Goal: Find specific page/section: Find specific page/section

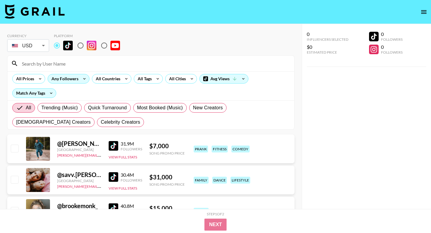
scroll to position [21, 0]
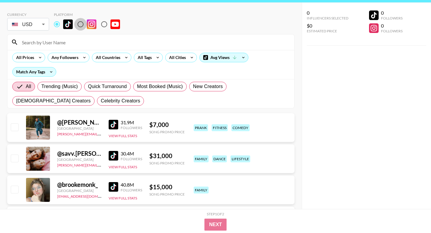
click at [80, 25] on input "radio" at bounding box center [80, 24] width 13 height 13
radio input "true"
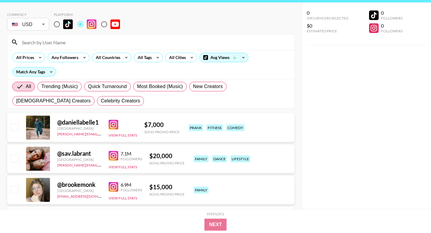
scroll to position [0, 0]
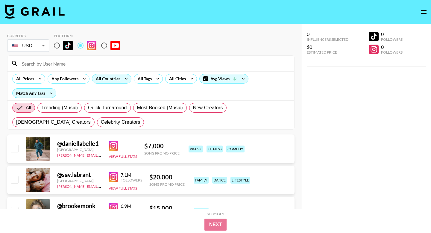
click at [120, 77] on div "All Countries" at bounding box center [112, 79] width 40 height 10
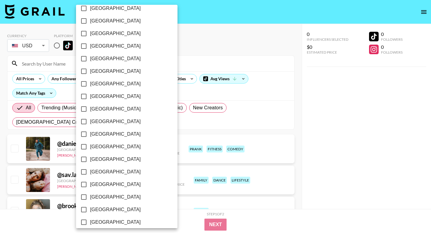
scroll to position [439, 0]
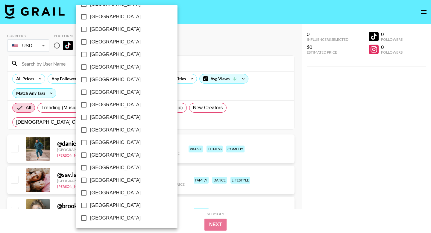
click at [108, 166] on span "[GEOGRAPHIC_DATA]" at bounding box center [115, 167] width 51 height 7
click at [90, 166] on input "[GEOGRAPHIC_DATA]" at bounding box center [84, 167] width 13 height 13
checkbox input "true"
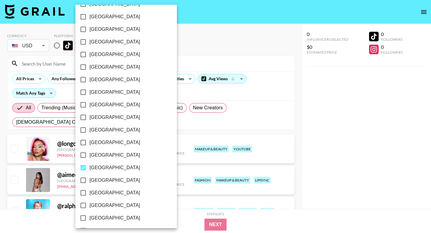
click at [196, 63] on div at bounding box center [215, 116] width 431 height 233
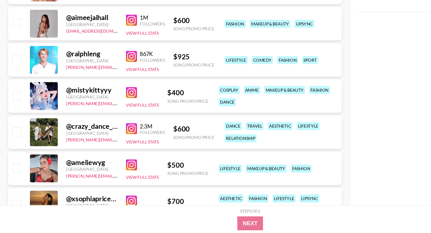
scroll to position [128, 0]
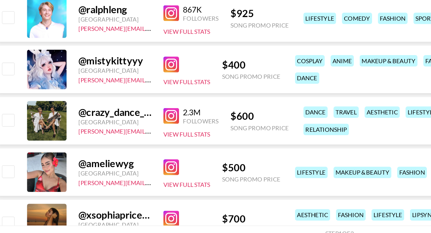
click at [113, 176] on img at bounding box center [114, 174] width 10 height 10
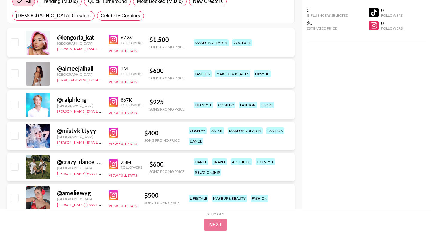
scroll to position [81, 0]
